Goal: Information Seeking & Learning: Learn about a topic

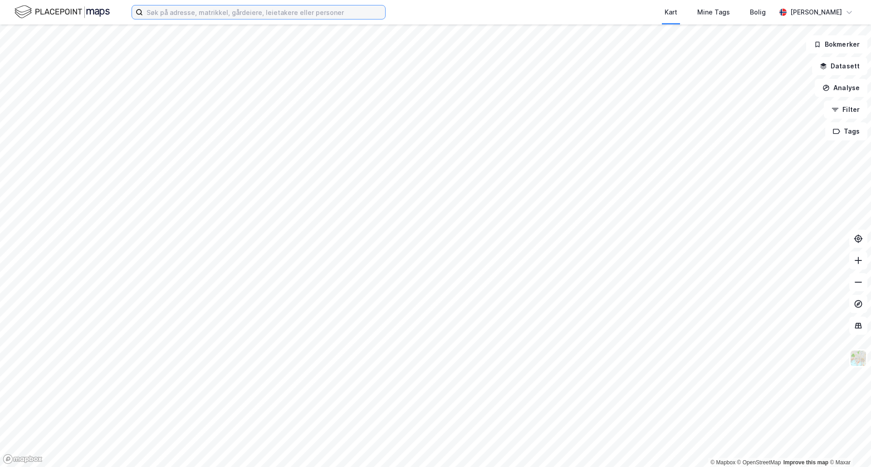
click at [214, 17] on input at bounding box center [264, 12] width 242 height 14
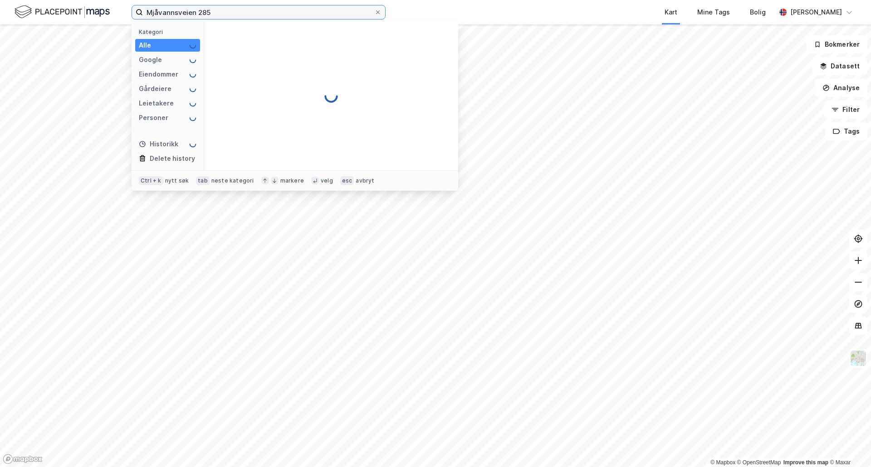
type input "Mjåvannsveien 285"
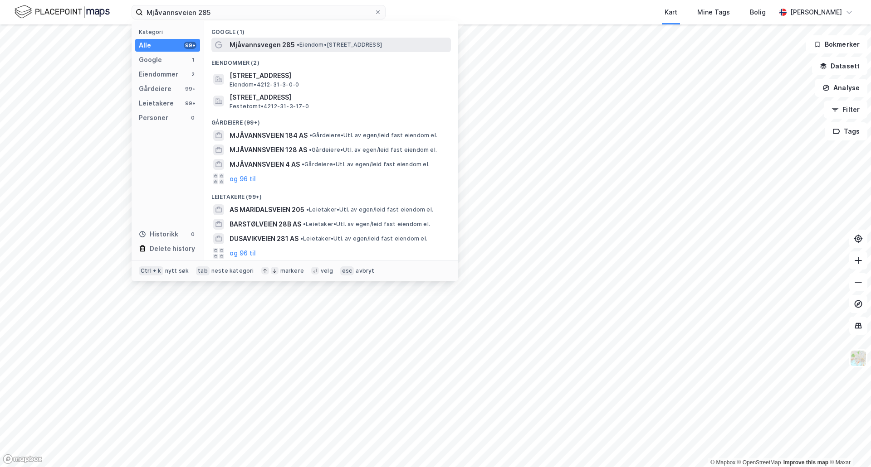
click at [260, 43] on span "Mjåvannsvegen 285" at bounding box center [261, 44] width 65 height 11
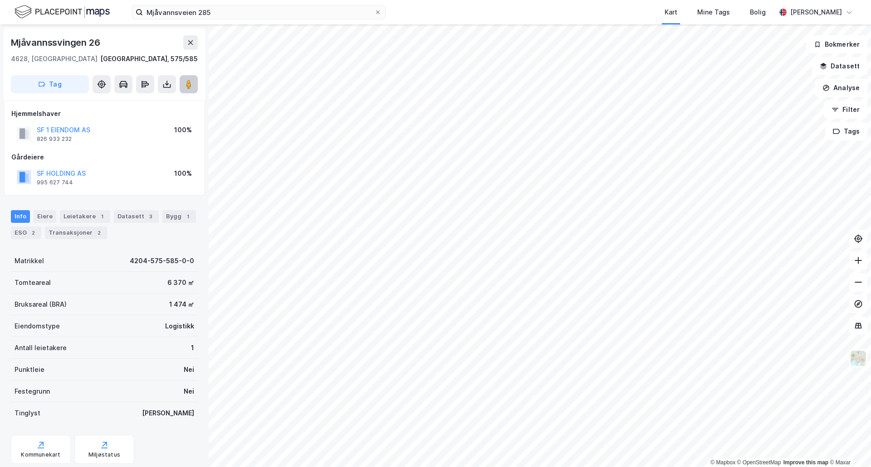
click at [188, 85] on image at bounding box center [188, 84] width 5 height 9
click at [0, 0] on button "SF 1 EIENDOM AS" at bounding box center [0, 0] width 0 height 0
click at [0, 0] on button "SF HOLDING AS" at bounding box center [0, 0] width 0 height 0
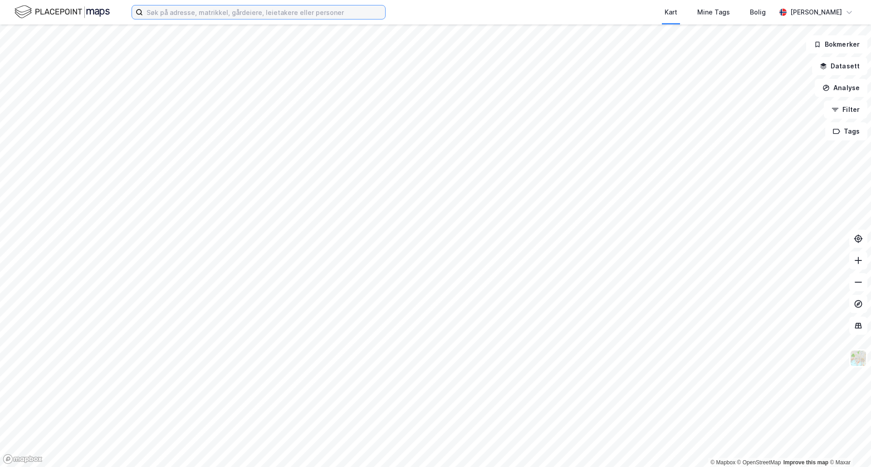
click at [236, 10] on input at bounding box center [264, 12] width 242 height 14
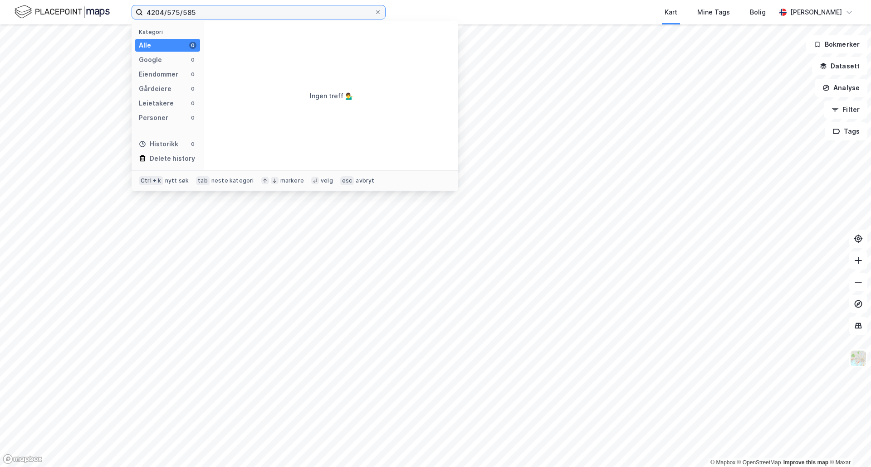
type input "4204/575/585"
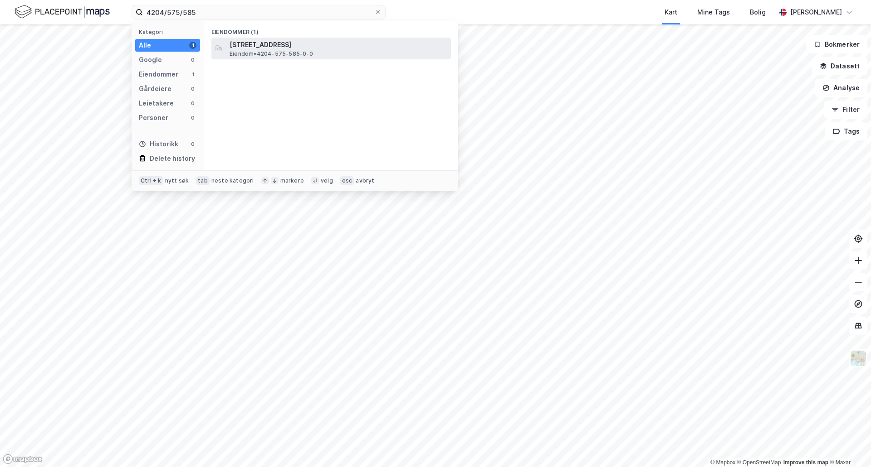
click at [279, 46] on span "Mjåvannssvingen 26, 4628, KRISTIANSAND S, KRISTIANSAND" at bounding box center [338, 44] width 218 height 11
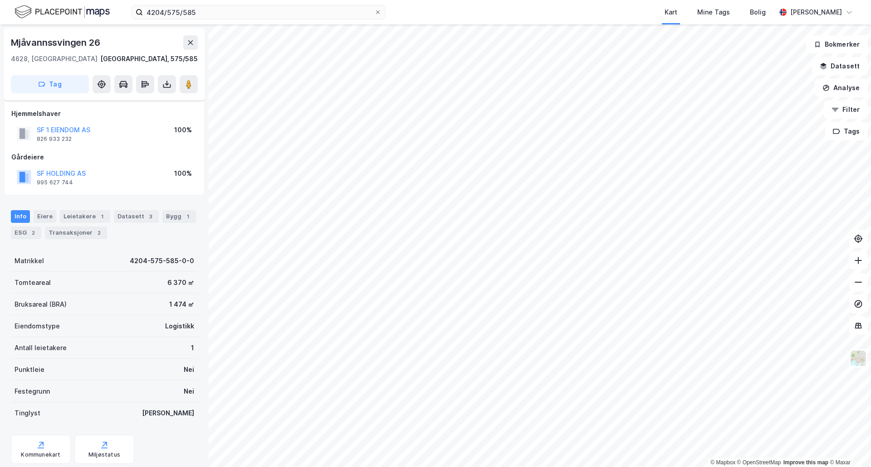
scroll to position [26, 0]
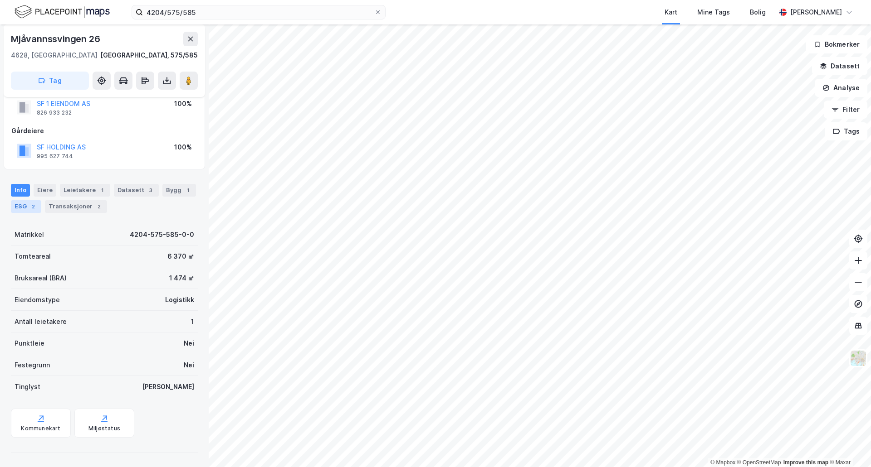
click at [23, 206] on div "ESG 2" at bounding box center [26, 206] width 30 height 13
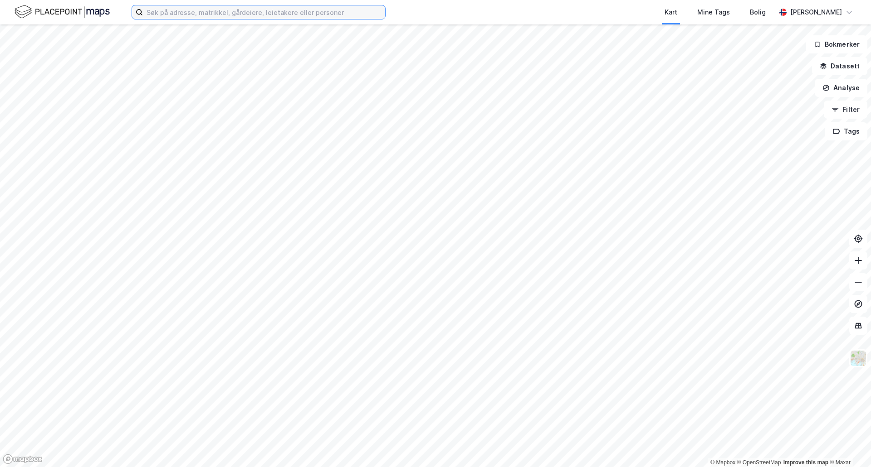
click at [174, 10] on input at bounding box center [264, 12] width 242 height 14
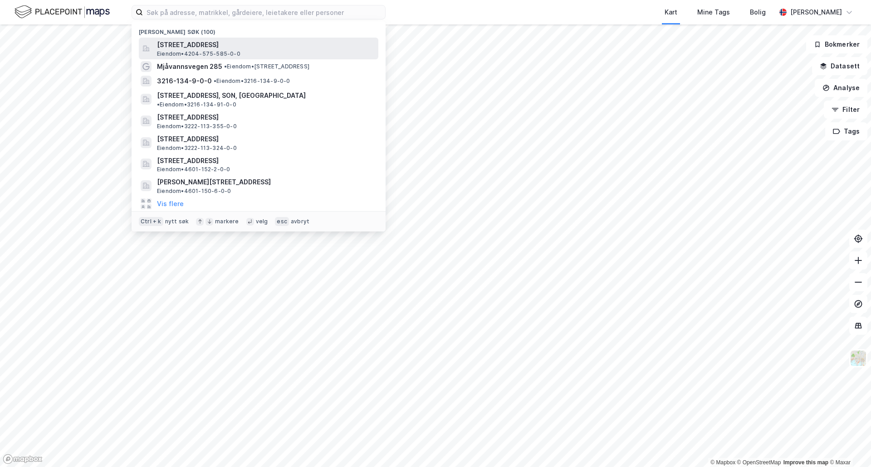
click at [189, 48] on span "[STREET_ADDRESS]" at bounding box center [266, 44] width 218 height 11
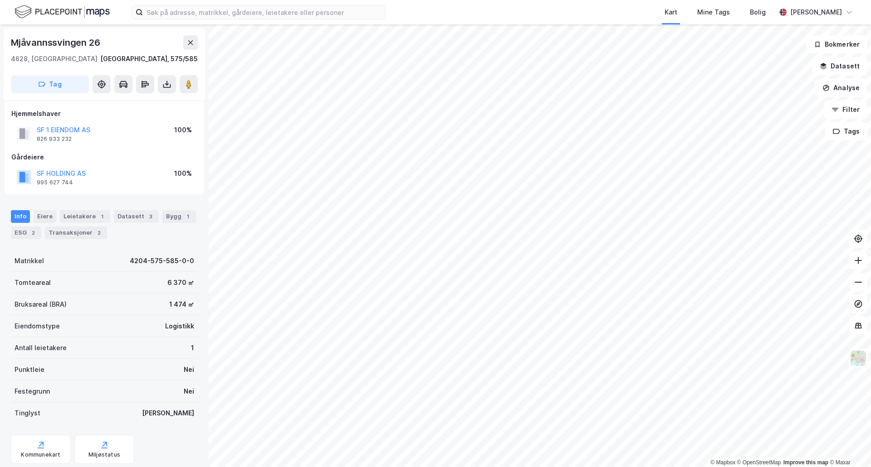
click at [109, 394] on div "Festegrunn Nei" at bounding box center [104, 392] width 187 height 22
click at [166, 215] on div "Bygg 1" at bounding box center [179, 216] width 34 height 13
